Goal: Task Accomplishment & Management: Use online tool/utility

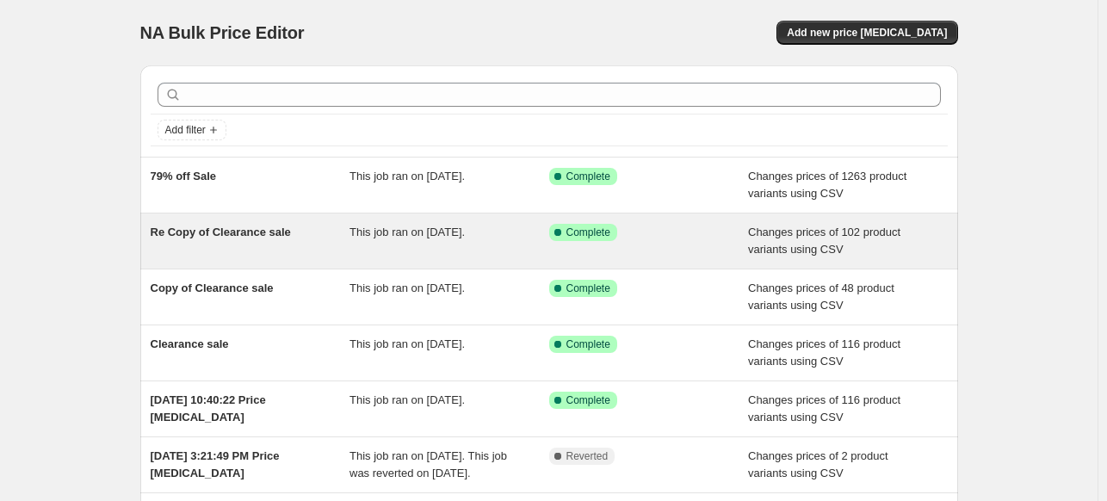
click at [617, 235] on span "Success Complete Complete" at bounding box center [583, 232] width 68 height 17
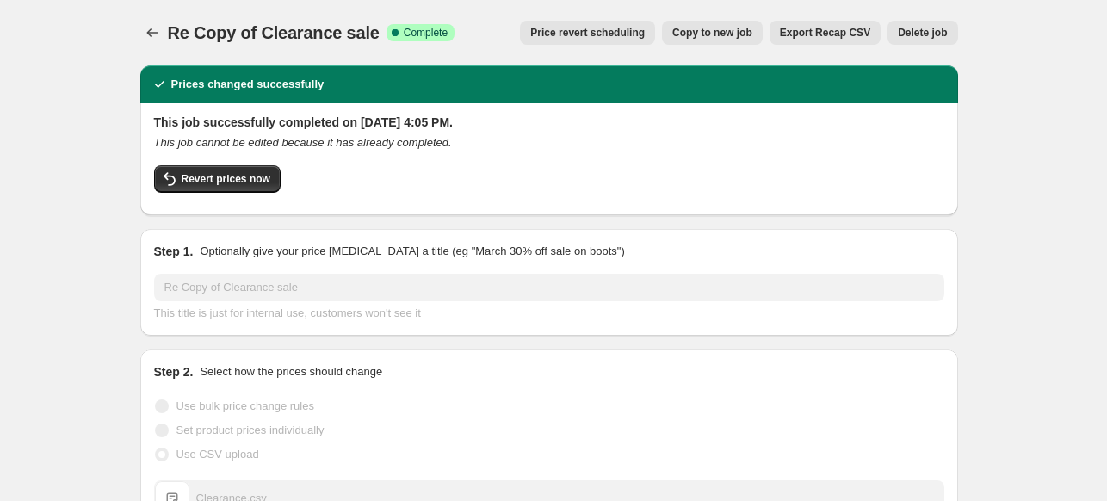
click at [859, 34] on span "Export Recap CSV" at bounding box center [825, 33] width 90 height 14
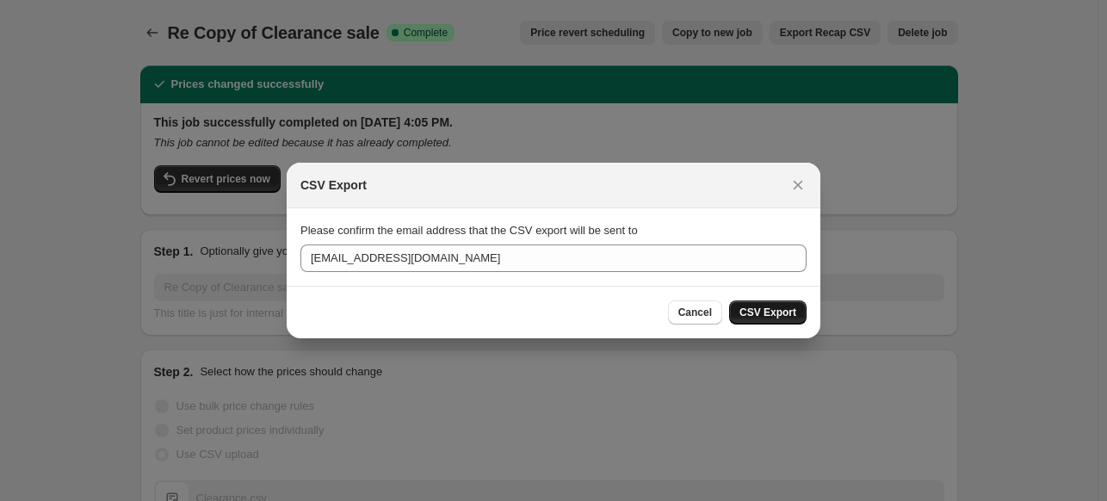
click at [773, 312] on span "CSV Export" at bounding box center [767, 313] width 57 height 14
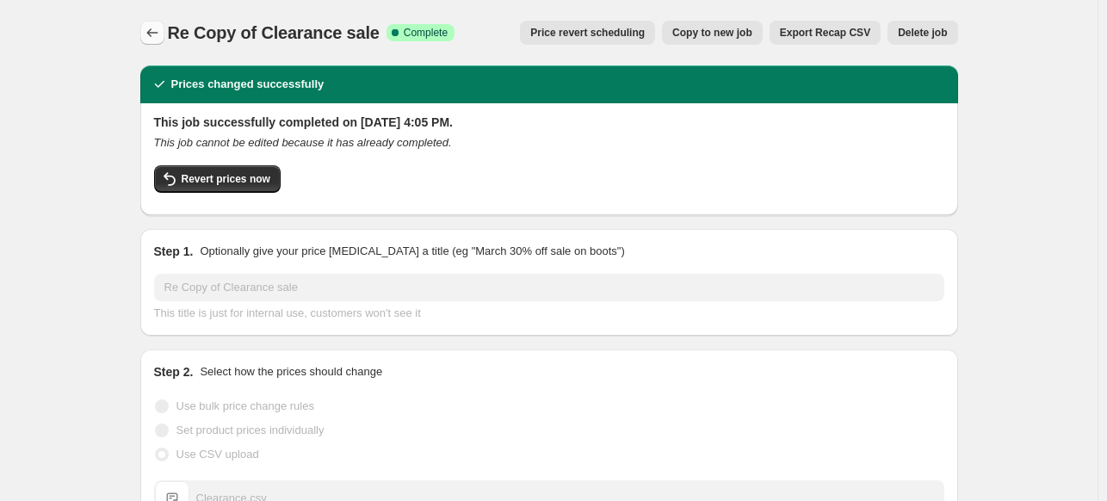
click at [151, 28] on icon "Price change jobs" at bounding box center [152, 32] width 17 height 17
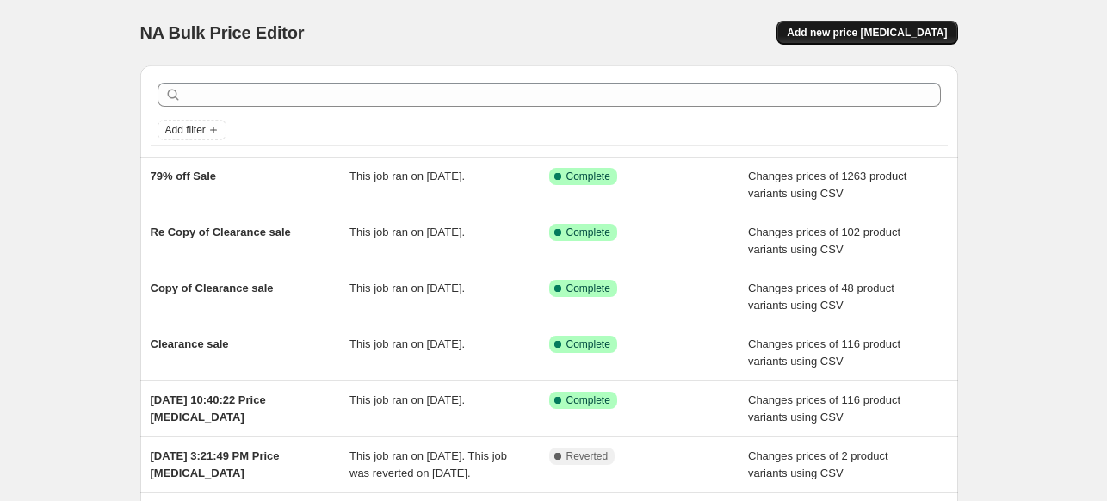
click at [896, 31] on span "Add new price change job" at bounding box center [867, 33] width 160 height 14
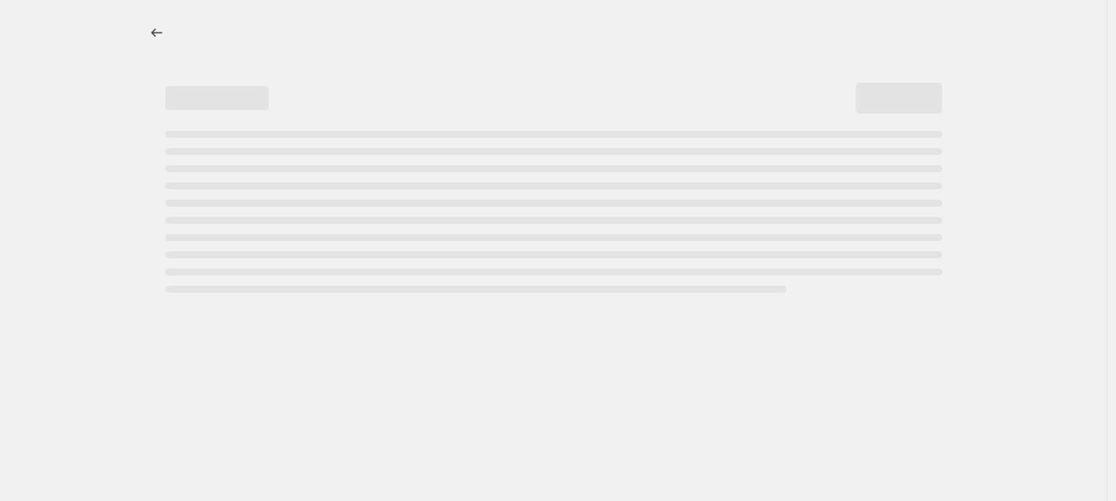
select select "percentage"
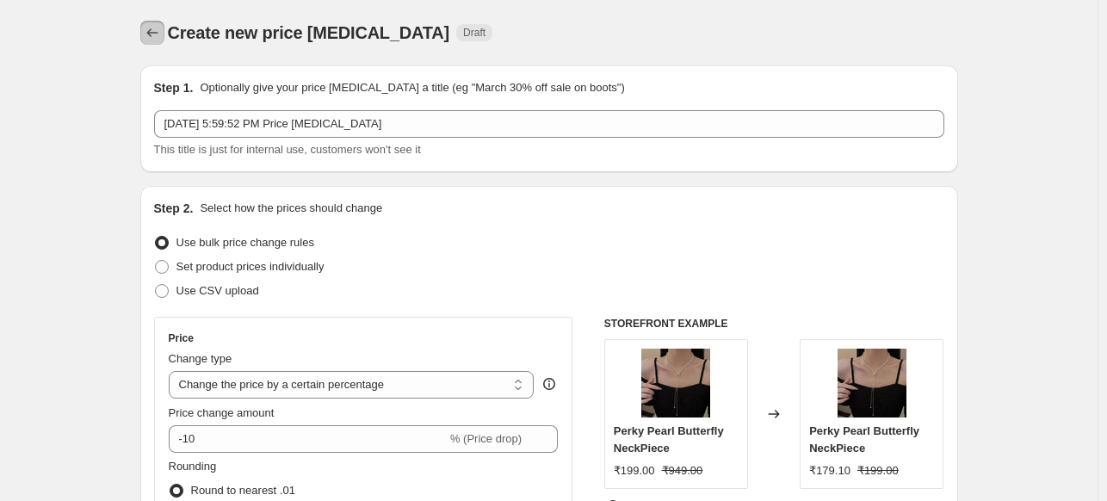
click at [157, 27] on icon "Price change jobs" at bounding box center [152, 32] width 17 height 17
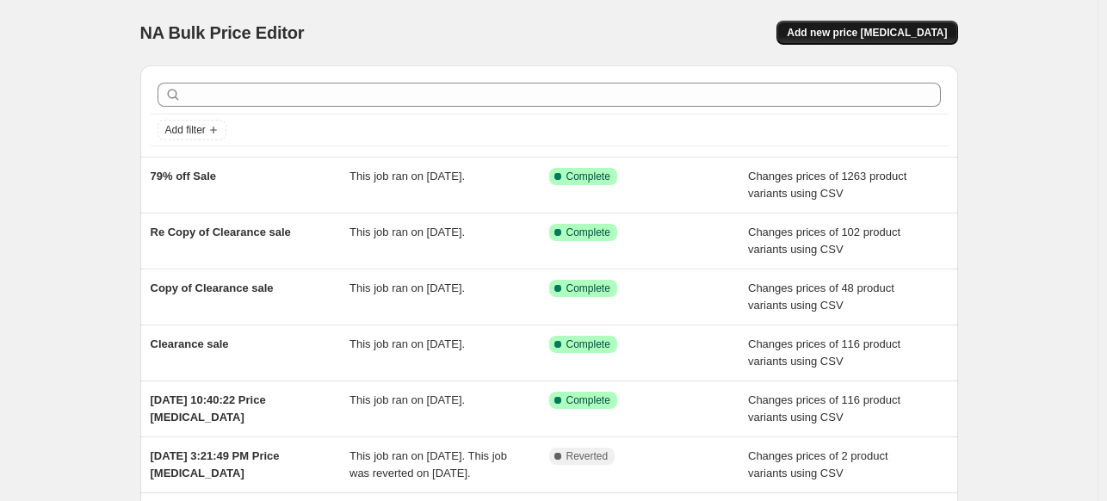
click at [883, 30] on span "Add new price change job" at bounding box center [867, 33] width 160 height 14
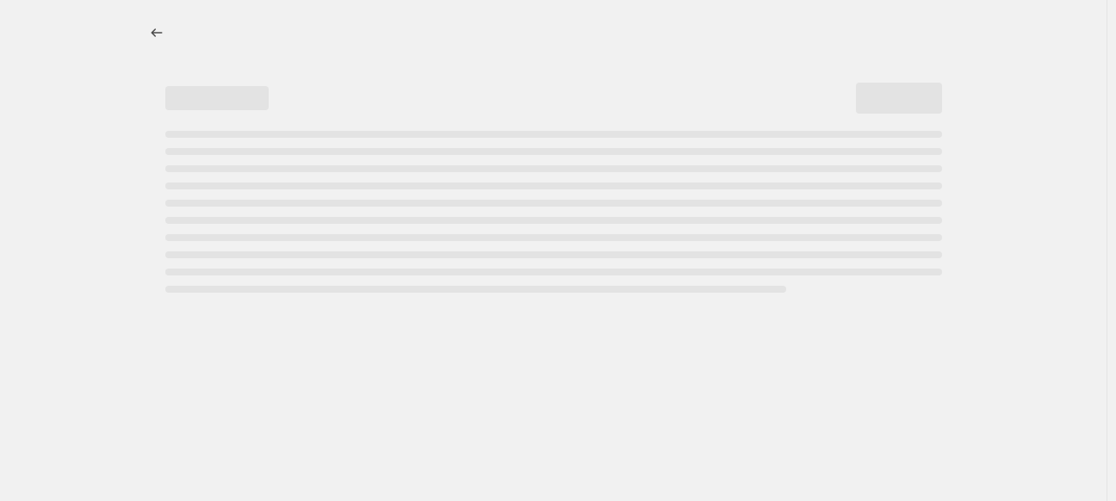
select select "percentage"
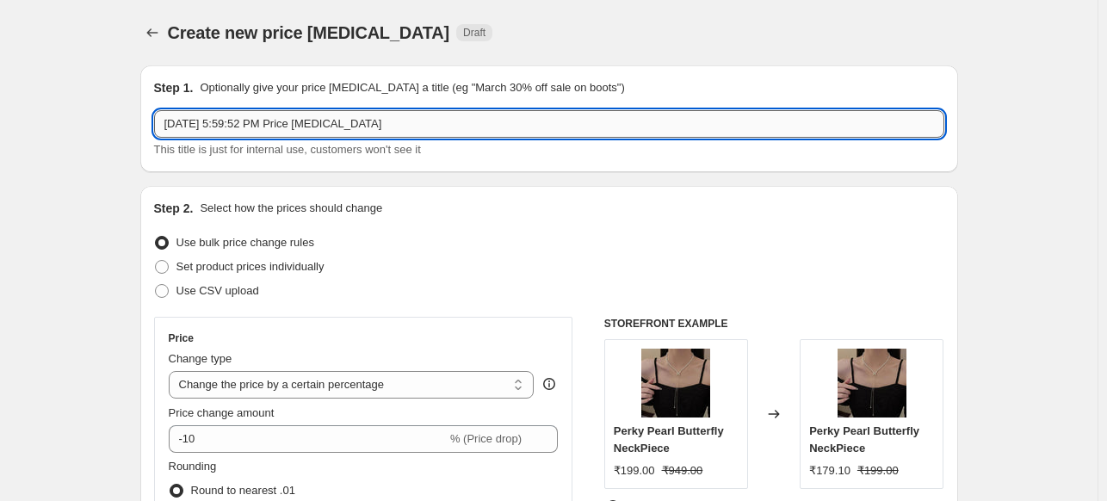
click at [229, 122] on input "Aug 12, 2025, 5:59:52 PM Price change job" at bounding box center [549, 124] width 790 height 28
type input "Clearance Sale"
click at [192, 284] on span "Use CSV upload" at bounding box center [217, 290] width 83 height 13
click at [156, 284] on input "Use CSV upload" at bounding box center [155, 284] width 1 height 1
radio input "true"
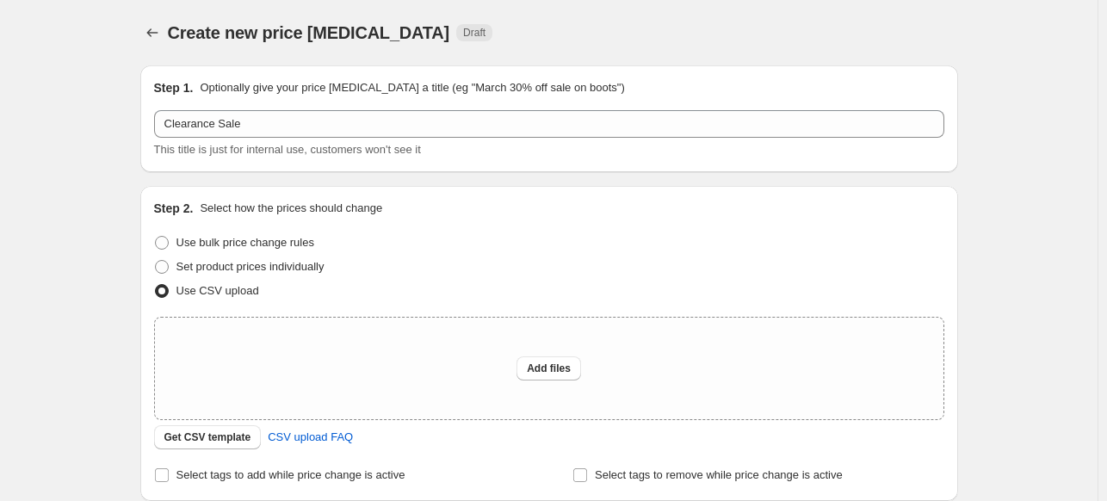
scroll to position [172, 0]
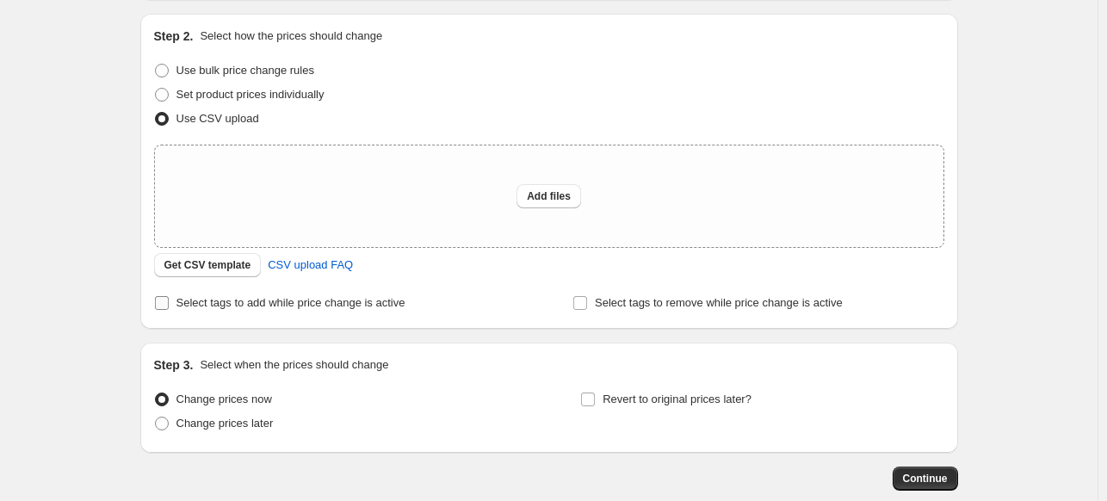
click at [181, 297] on span "Select tags to add while price change is active" at bounding box center [290, 302] width 229 height 13
click at [169, 297] on input "Select tags to add while price change is active" at bounding box center [162, 303] width 14 height 14
checkbox input "true"
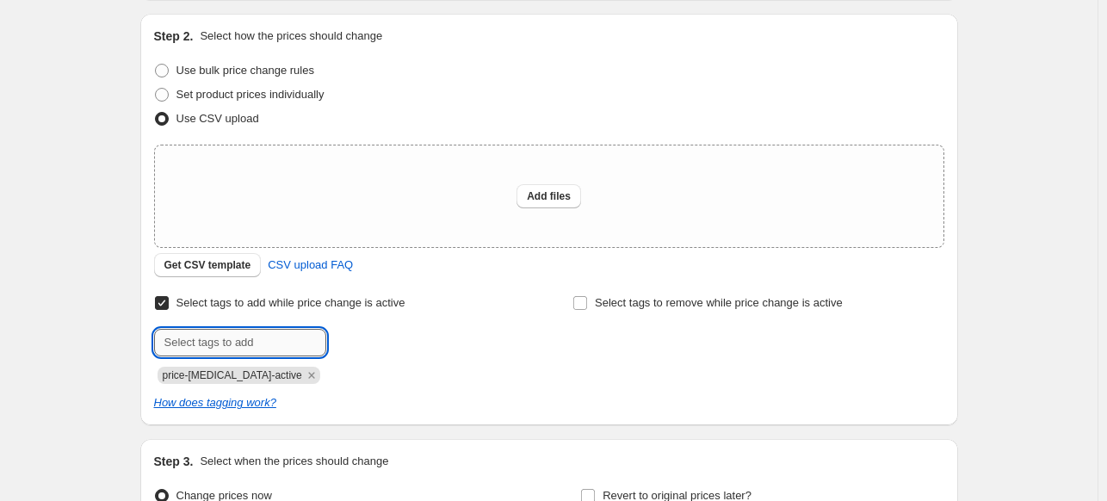
click at [288, 337] on input "text" at bounding box center [240, 343] width 172 height 28
click at [238, 338] on input "clearance sale" at bounding box center [240, 343] width 172 height 28
click at [236, 338] on input "clearance sale" at bounding box center [240, 343] width 172 height 28
paste input "text"
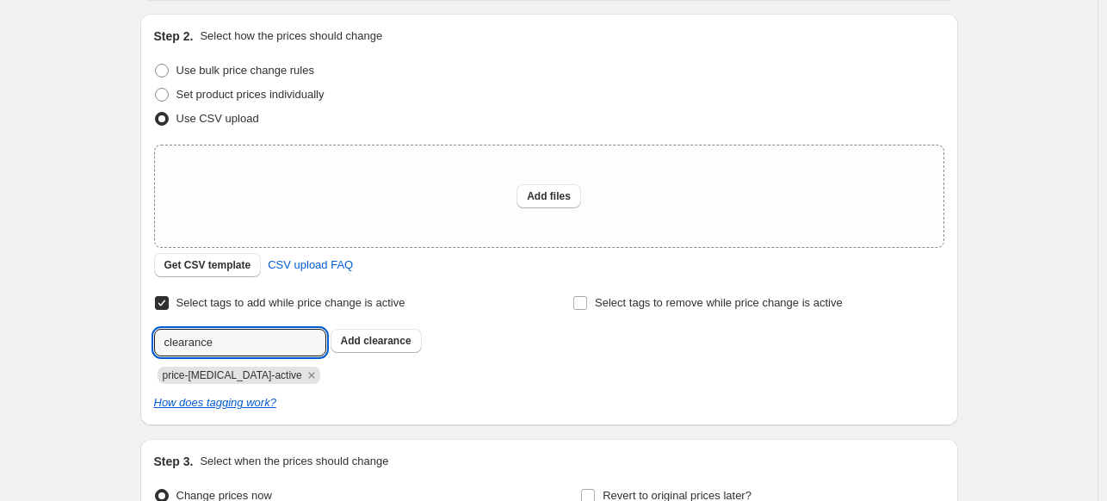
type input "clearance"
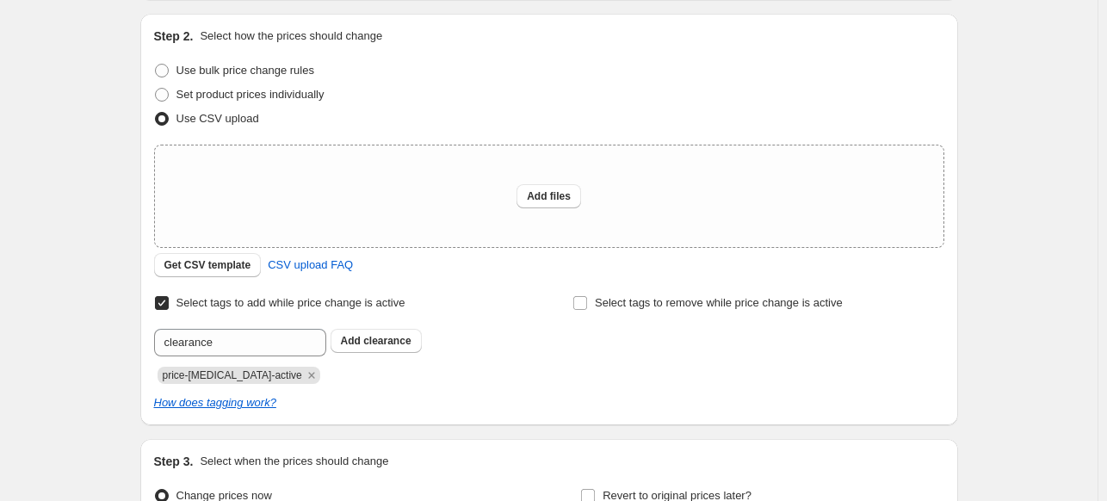
click at [54, 314] on div "Create new price change job. This page is ready Create new price change job Dra…" at bounding box center [548, 260] width 1097 height 864
click at [544, 192] on span "Add files" at bounding box center [549, 196] width 44 height 14
click at [559, 190] on span "Add files" at bounding box center [549, 196] width 44 height 14
click at [568, 190] on span "Add files" at bounding box center [549, 196] width 44 height 14
type input "C:\fakepath\Clearance.csv"
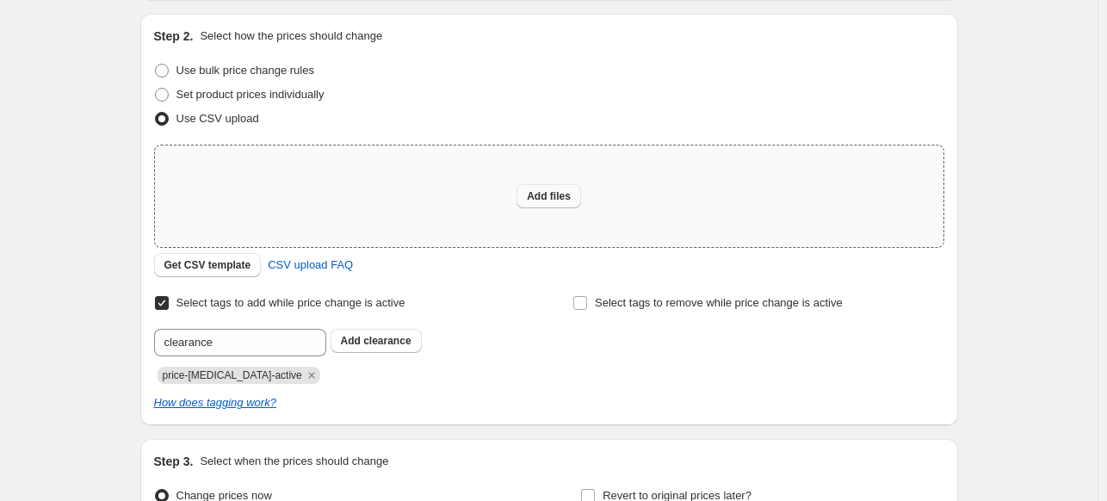
click at [530, 192] on button "Add files" at bounding box center [548, 196] width 65 height 24
type input "C:\fakepath\Clearance.csv"
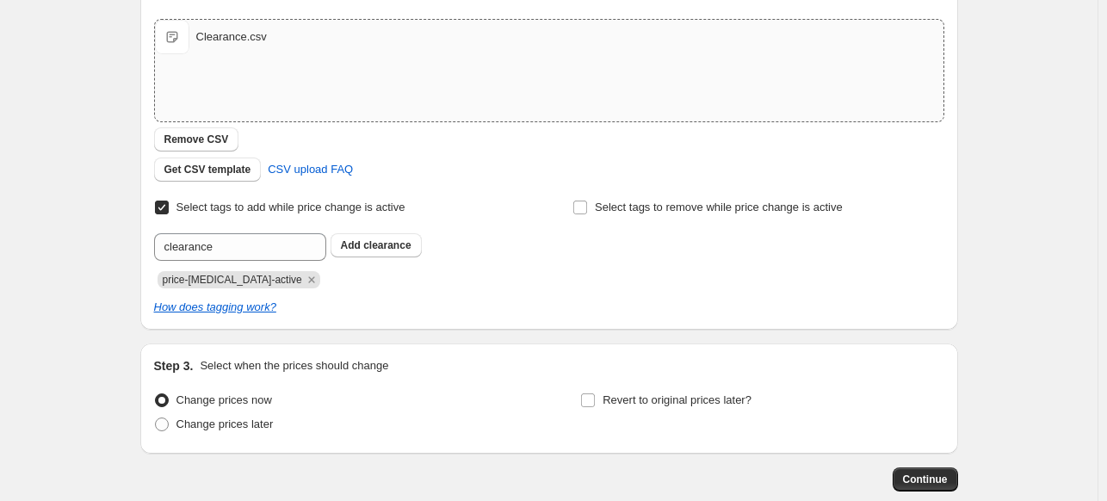
scroll to position [393, 0]
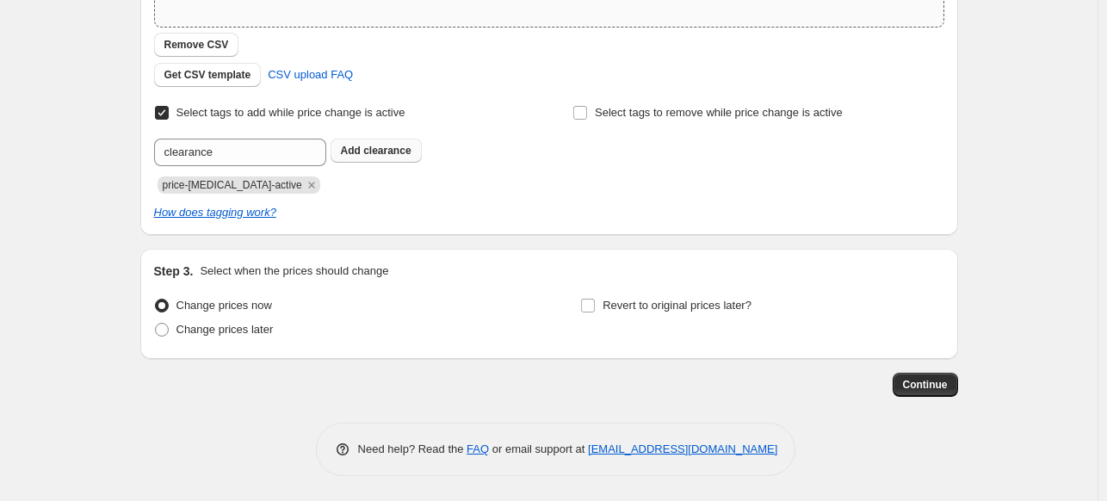
click at [380, 150] on span "clearance" at bounding box center [386, 151] width 47 height 12
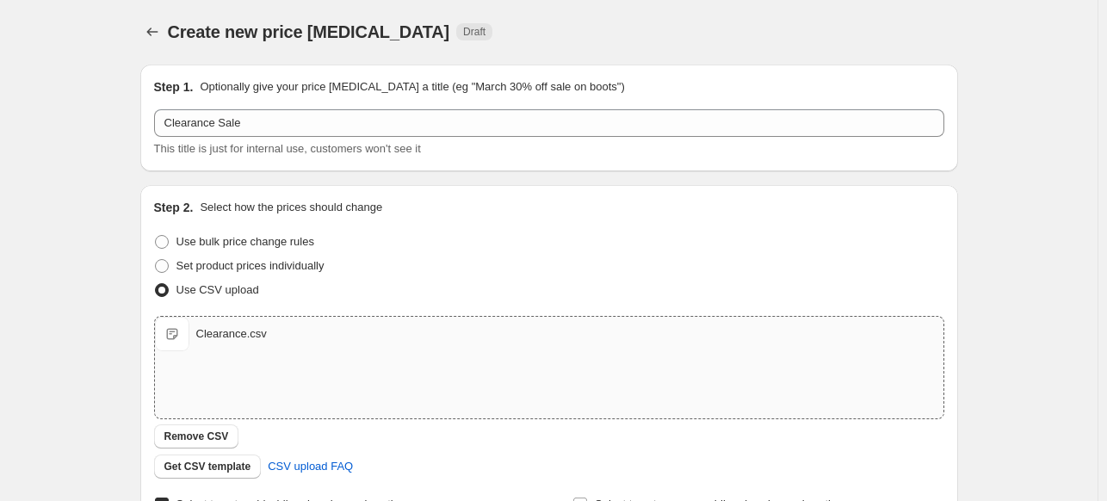
scroll to position [0, 0]
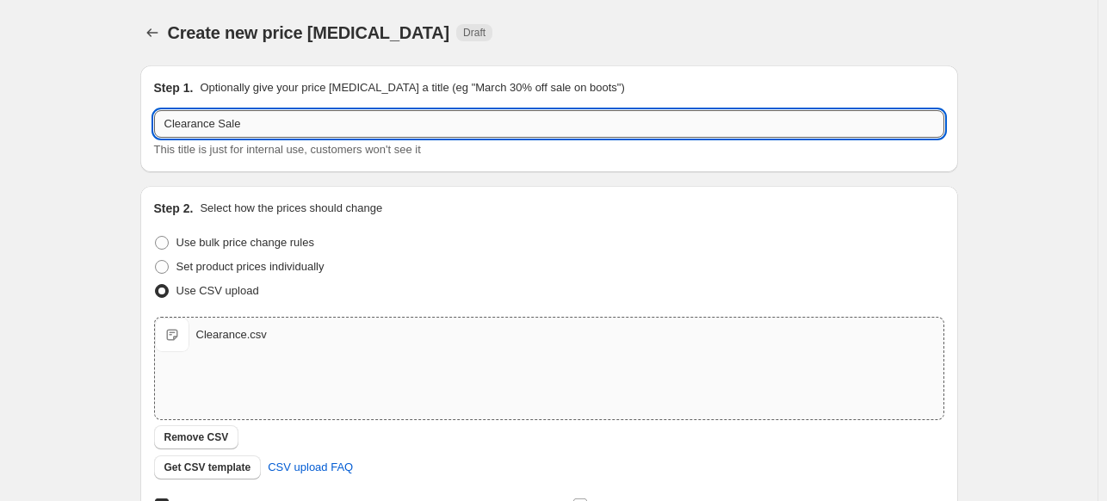
click at [286, 128] on input "Clearance Sale" at bounding box center [549, 124] width 790 height 28
type input "Clearance Sale 30%"
click at [1010, 292] on div "Create new price change job. This page is ready Create new price change job Dra…" at bounding box center [548, 447] width 1097 height 894
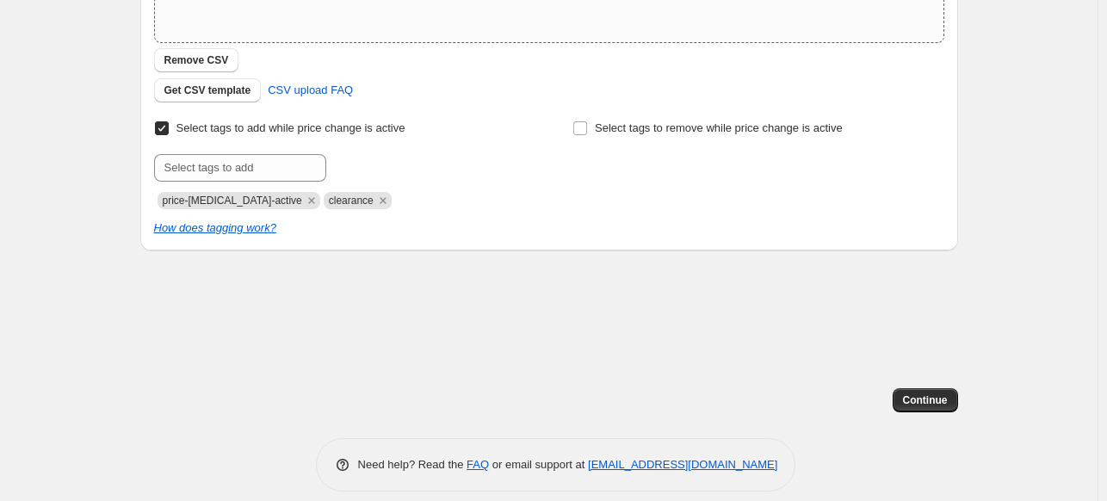
scroll to position [393, 0]
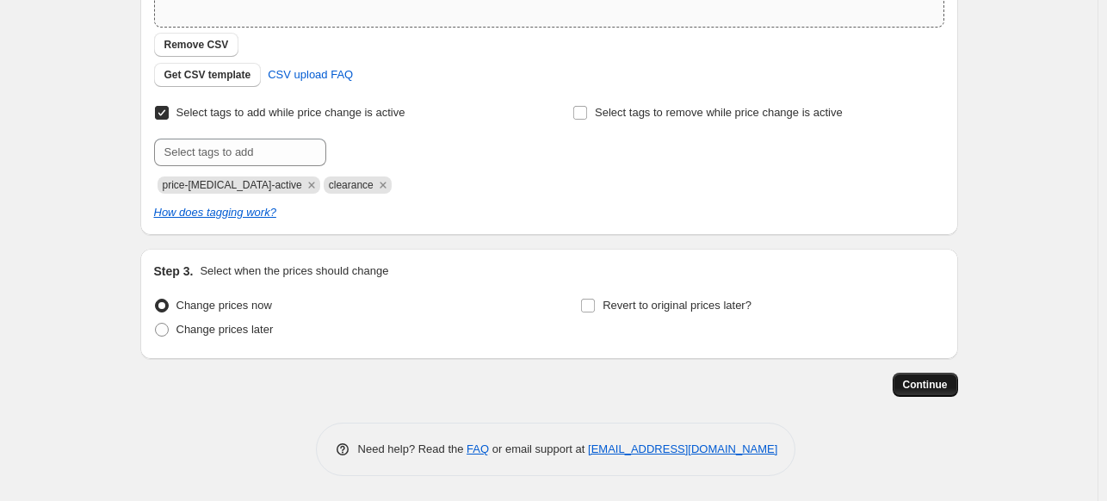
click at [937, 385] on span "Continue" at bounding box center [925, 385] width 45 height 14
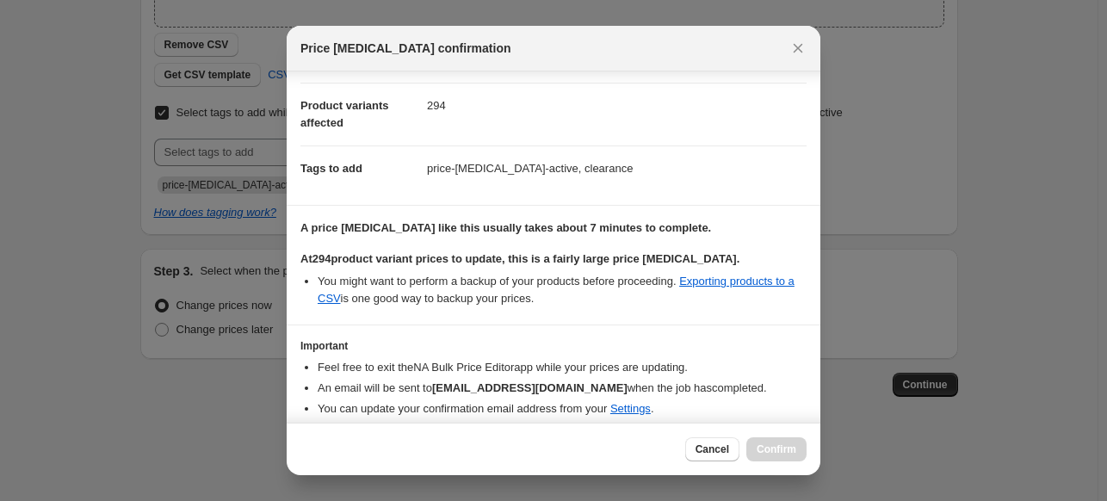
scroll to position [127, 0]
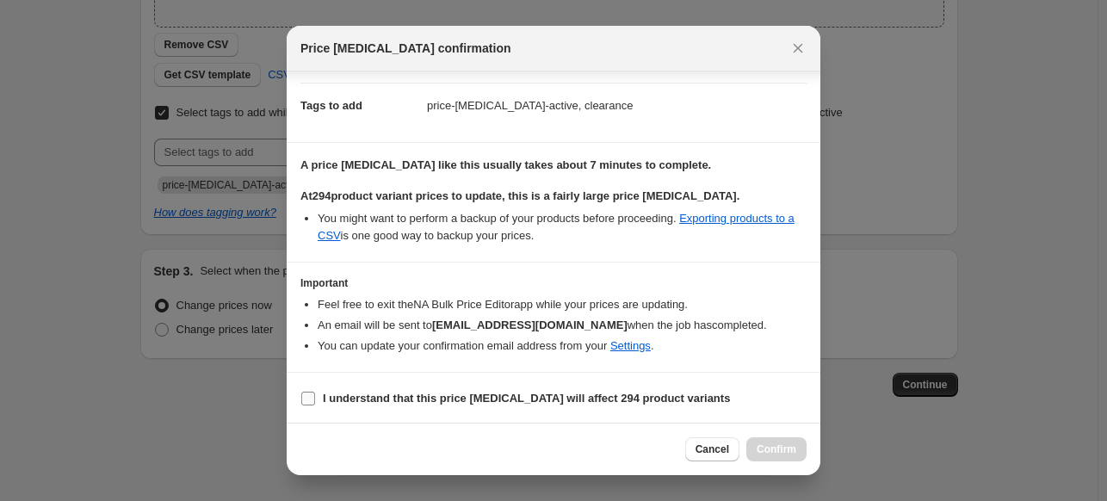
click at [307, 401] on input "I understand that this price change job will affect 294 product variants" at bounding box center [308, 399] width 14 height 14
checkbox input "true"
click at [709, 454] on span "Cancel" at bounding box center [712, 449] width 34 height 14
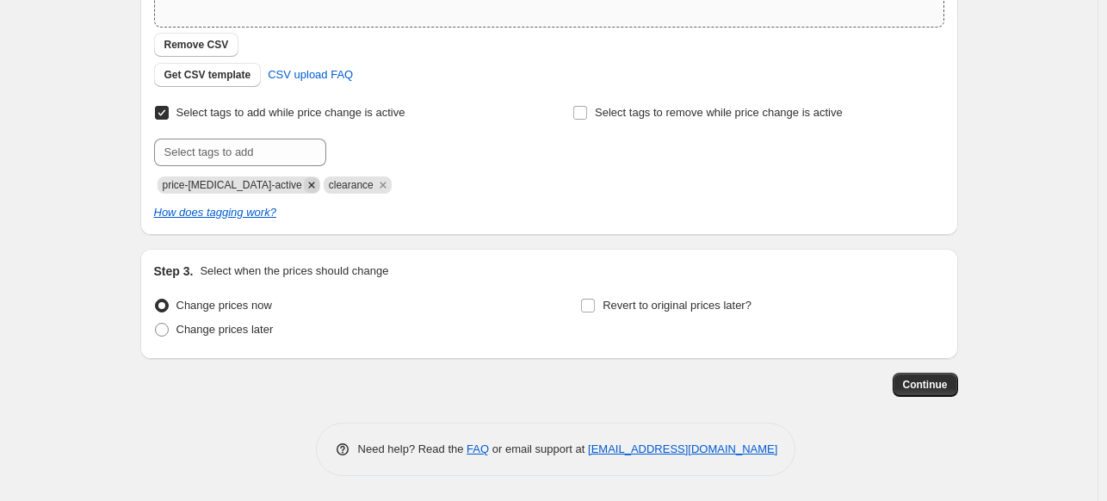
click at [308, 188] on icon "Remove price-change-job-active" at bounding box center [311, 185] width 6 height 6
click at [222, 182] on icon "Remove clearance" at bounding box center [216, 184] width 15 height 15
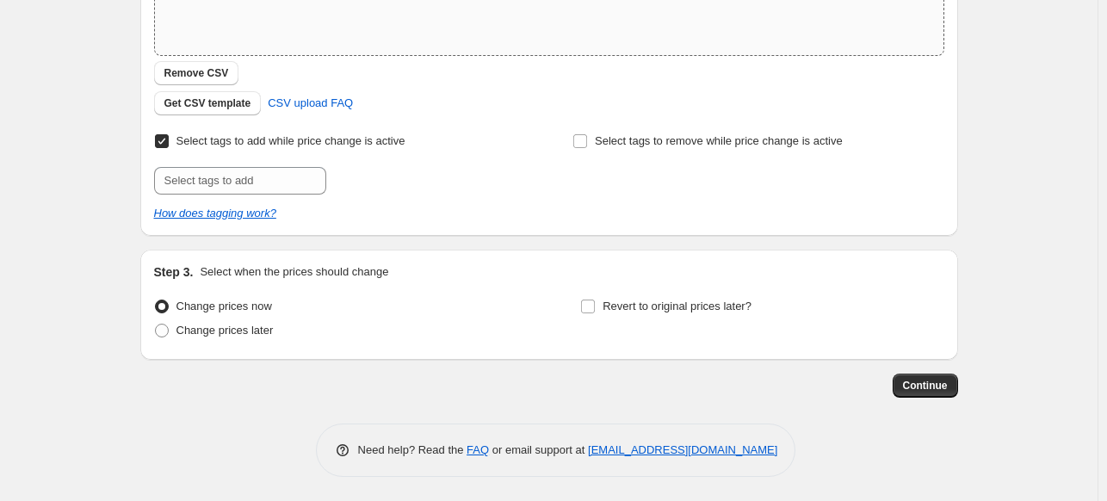
scroll to position [365, 0]
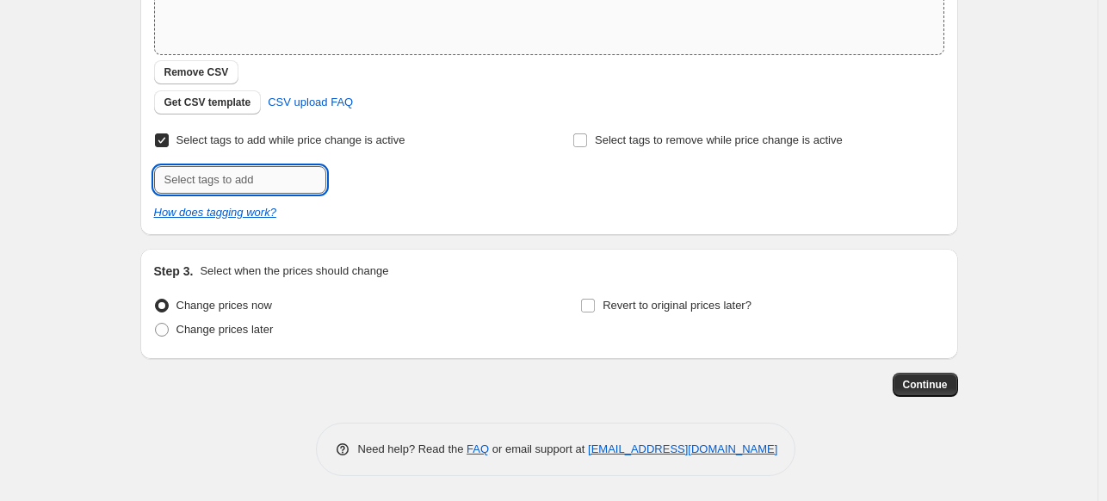
click at [244, 172] on input "text" at bounding box center [240, 180] width 172 height 28
type input "clearance"
click at [385, 176] on span "clearance" at bounding box center [386, 178] width 47 height 12
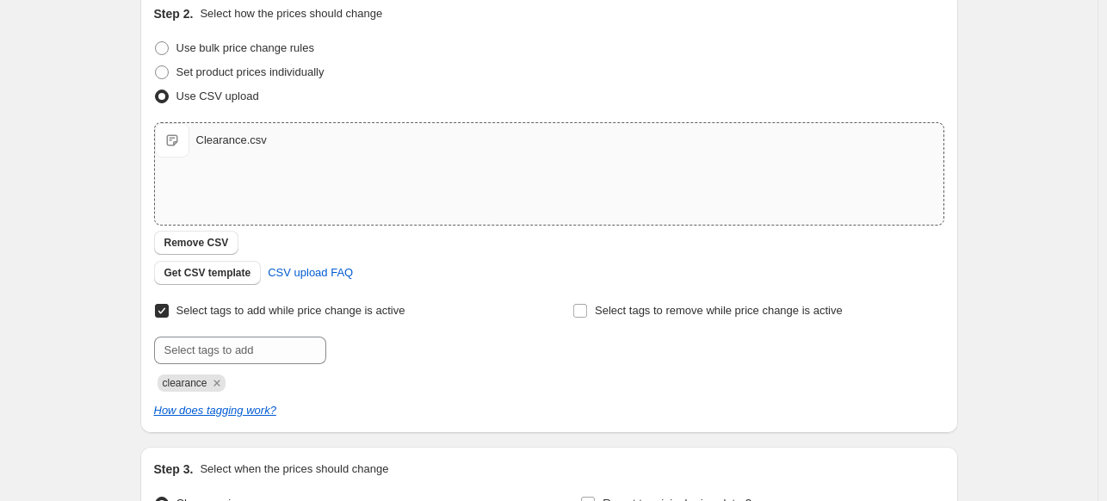
scroll to position [393, 0]
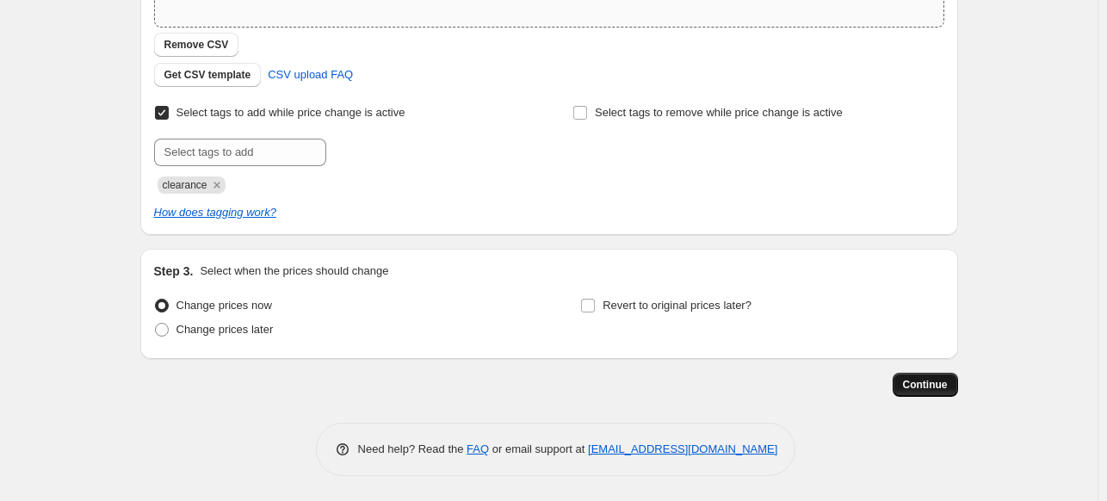
click at [921, 384] on span "Continue" at bounding box center [925, 385] width 45 height 14
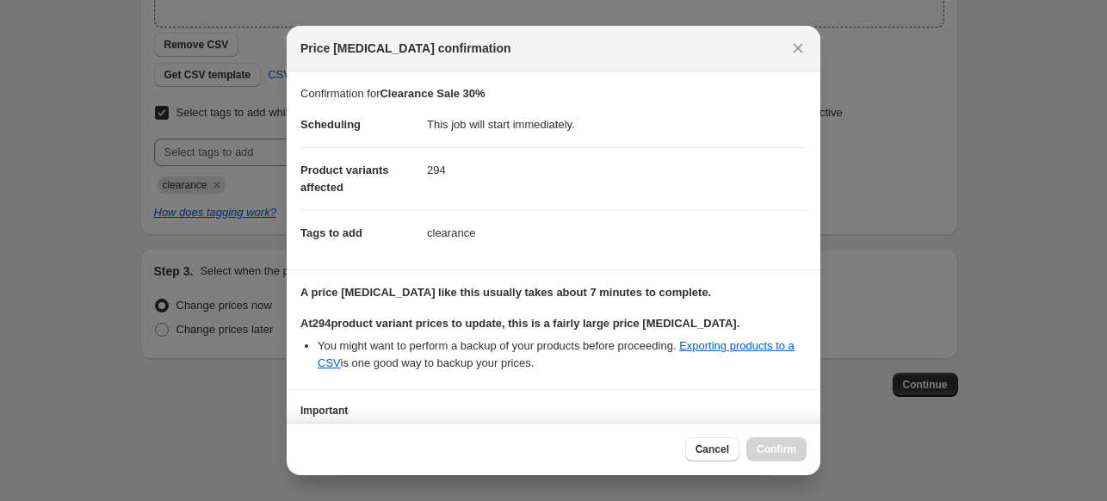
scroll to position [127, 0]
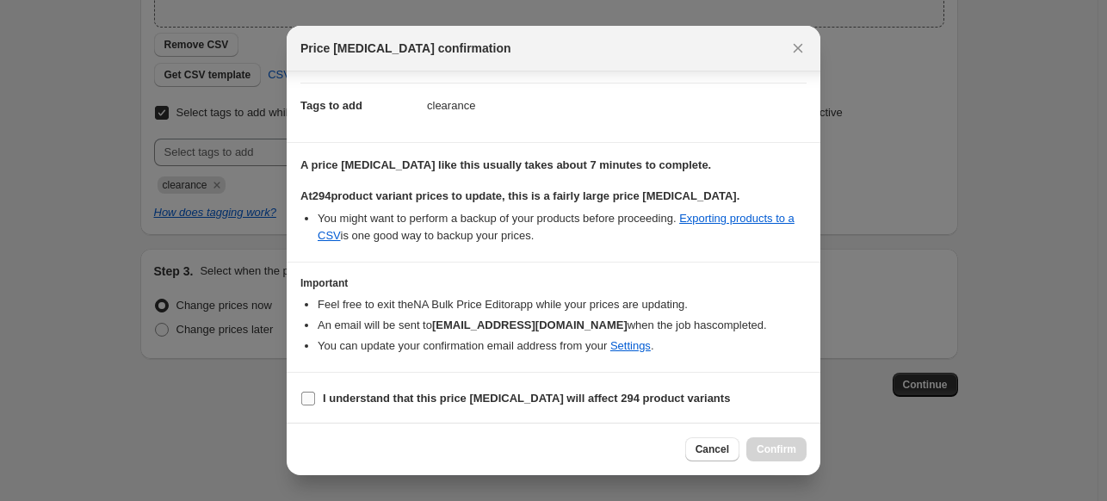
click at [363, 392] on b "I understand that this price change job will affect 294 product variants" at bounding box center [526, 398] width 407 height 13
click at [315, 392] on input "I understand that this price change job will affect 294 product variants" at bounding box center [308, 399] width 14 height 14
checkbox input "true"
click at [785, 442] on button "Confirm" at bounding box center [776, 449] width 60 height 24
